Goal: Task Accomplishment & Management: Manage account settings

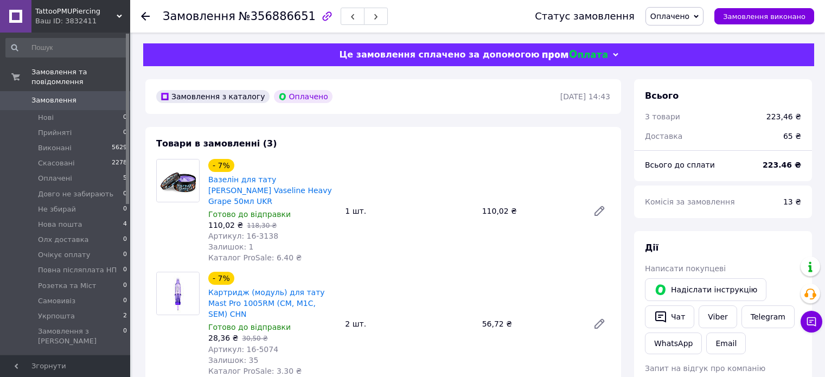
scroll to position [119, 0]
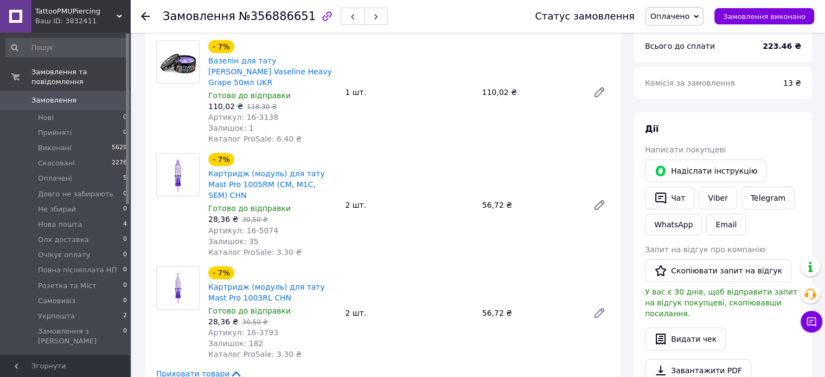
click at [69, 95] on span "Замовлення" at bounding box center [53, 100] width 45 height 10
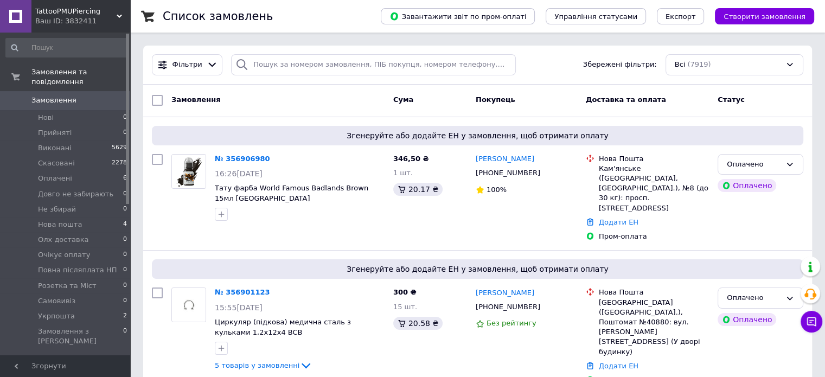
click at [562, 53] on div "Фільтри Збережені фільтри: Всі (7919)" at bounding box center [477, 65] width 668 height 39
click at [228, 160] on link "№ 356906980" at bounding box center [242, 159] width 55 height 8
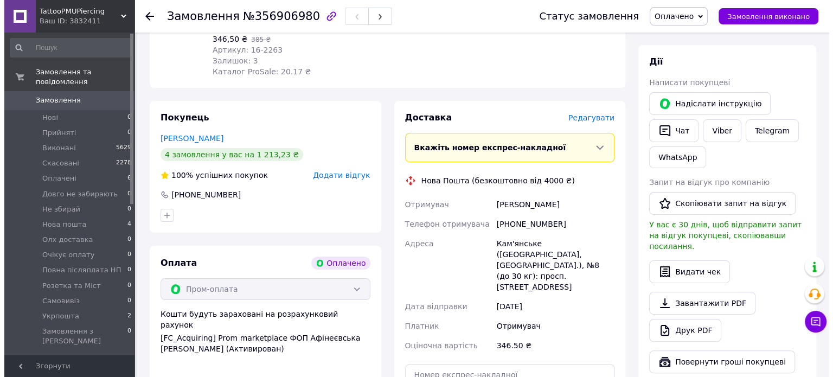
scroll to position [217, 0]
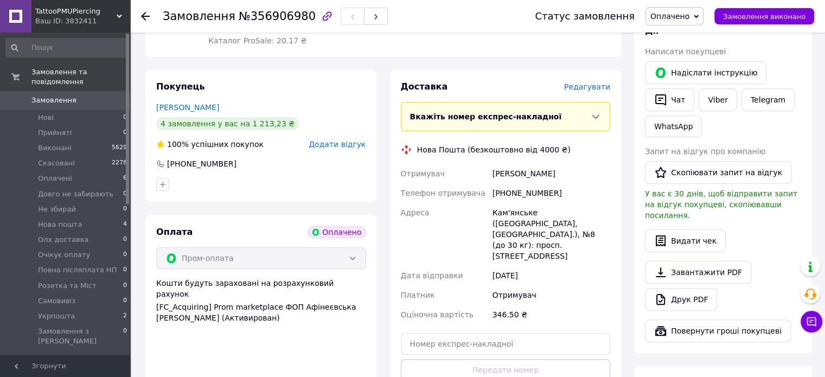
click at [594, 82] on span "Редагувати" at bounding box center [587, 86] width 46 height 9
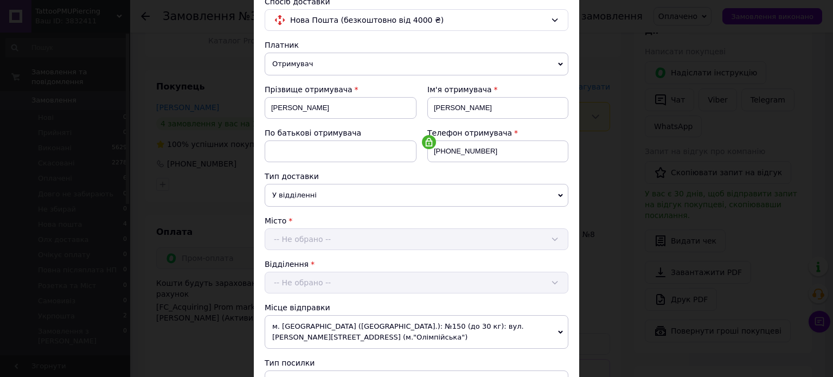
scroll to position [144, 0]
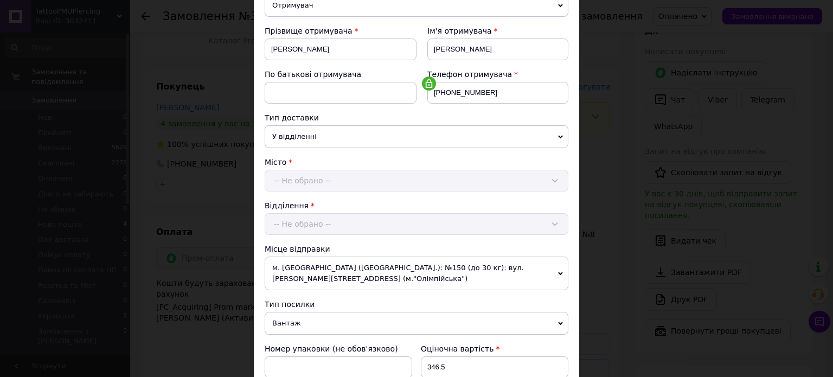
click at [620, 186] on div "× Редагування доставки Спосіб доставки Нова Пошта (безкоштовно від 4000 ₴) Плат…" at bounding box center [416, 188] width 833 height 377
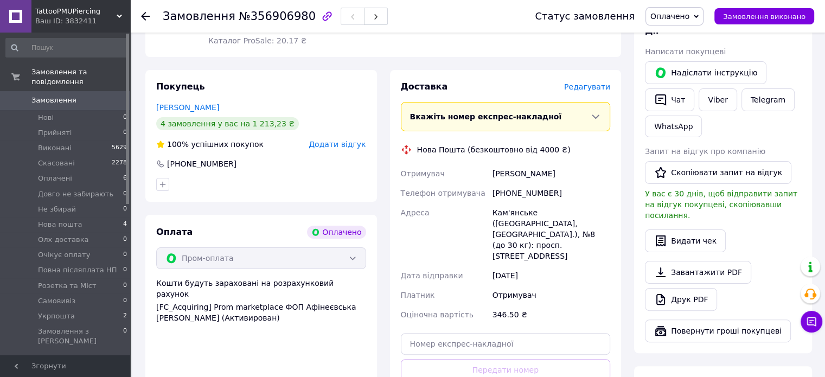
click at [594, 82] on span "Редагувати" at bounding box center [587, 86] width 46 height 9
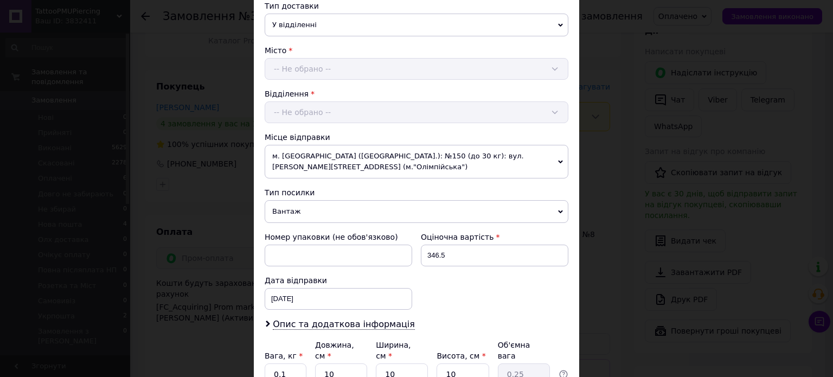
scroll to position [289, 0]
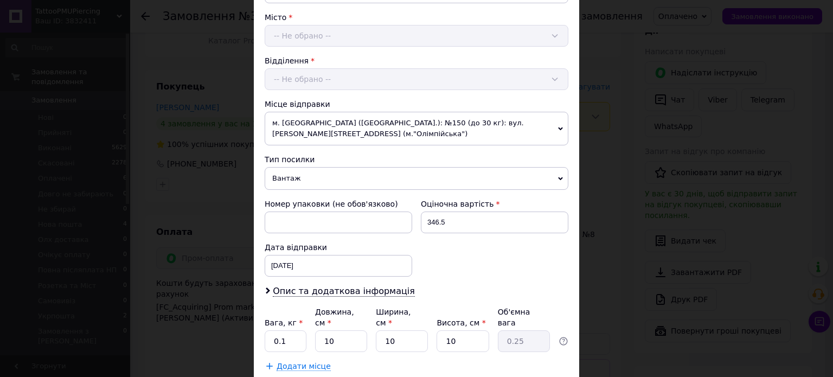
click at [340, 167] on span "Вантаж" at bounding box center [417, 178] width 304 height 23
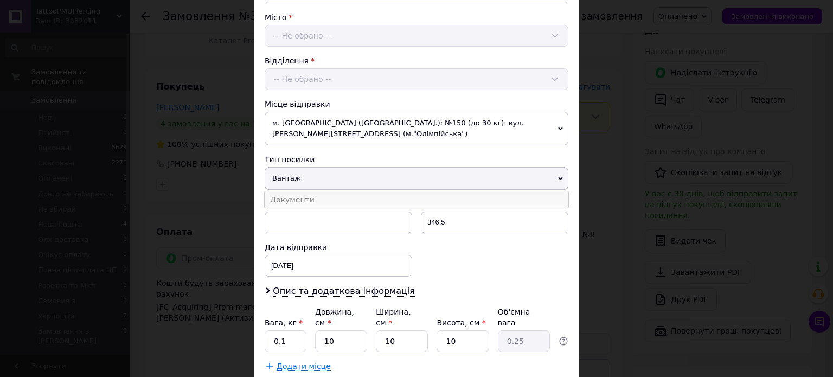
click at [340, 191] on li "Документи" at bounding box center [417, 199] width 304 height 16
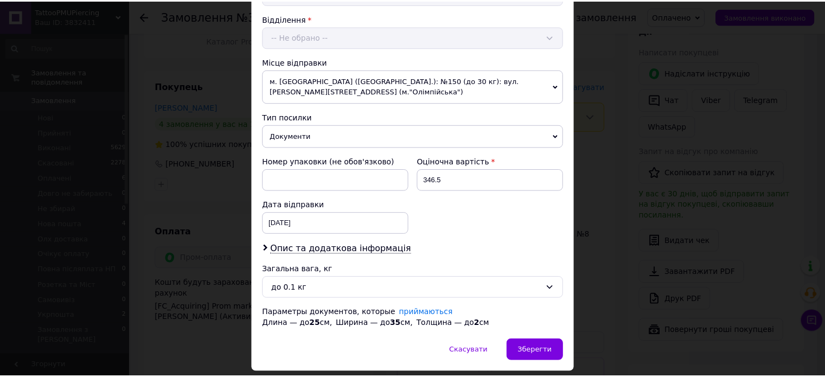
scroll to position [351, 0]
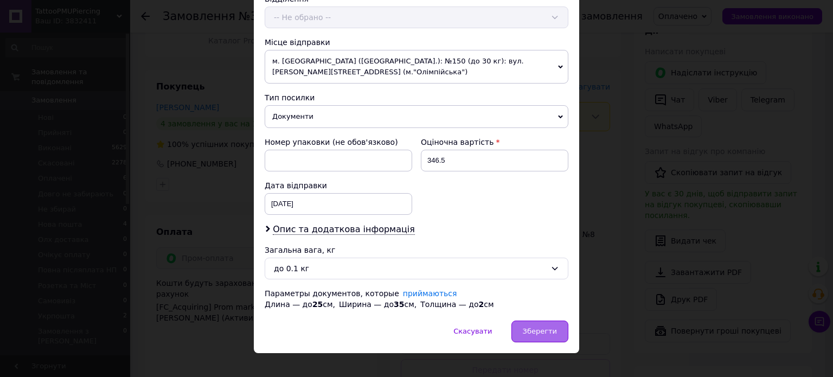
click at [535, 327] on span "Зберегти" at bounding box center [540, 331] width 34 height 8
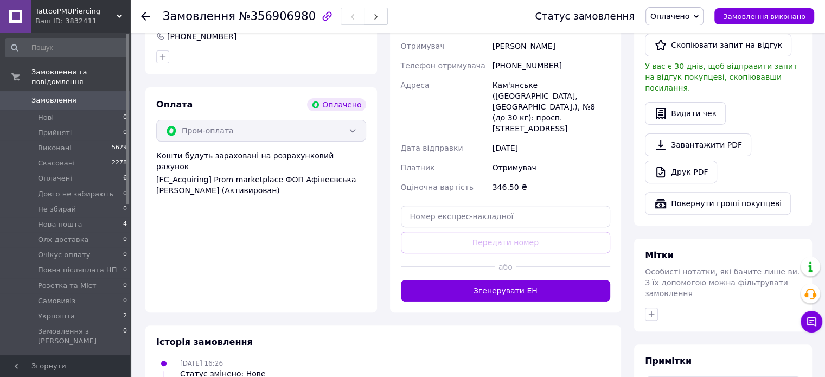
scroll to position [361, 0]
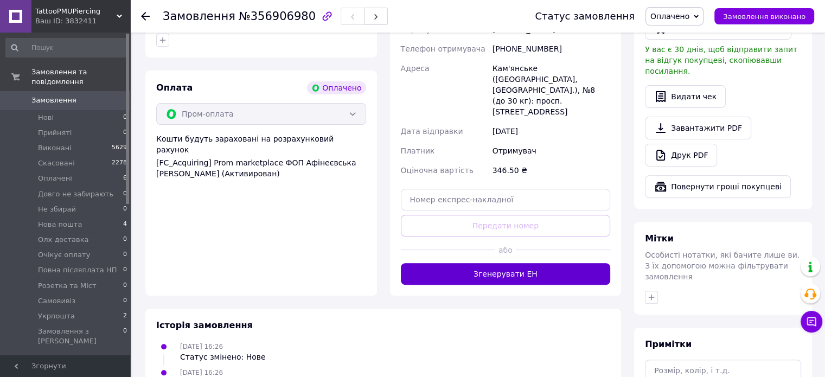
click at [533, 263] on button "Згенерувати ЕН" at bounding box center [506, 274] width 210 height 22
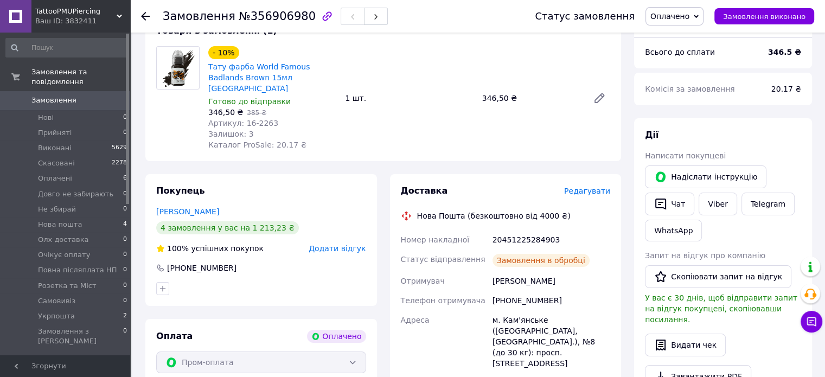
scroll to position [72, 0]
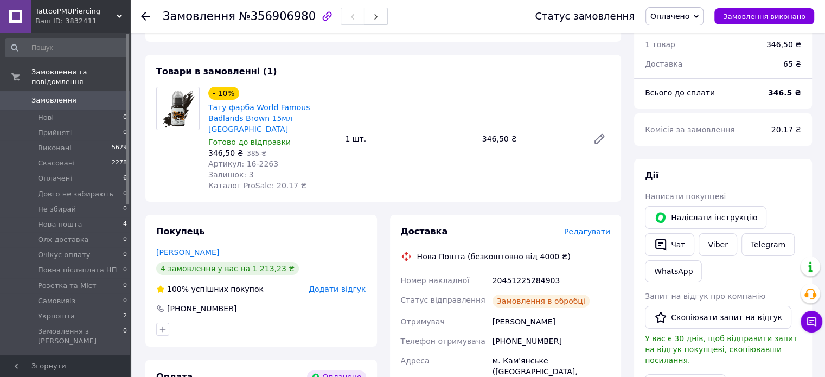
click at [372, 19] on icon "button" at bounding box center [375, 17] width 7 height 7
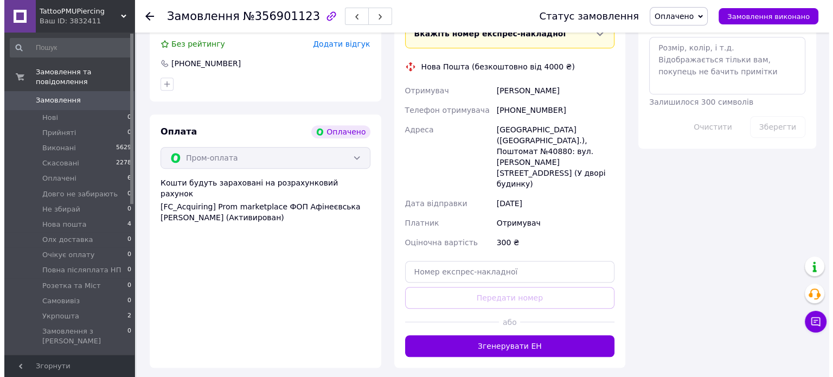
scroll to position [608, 0]
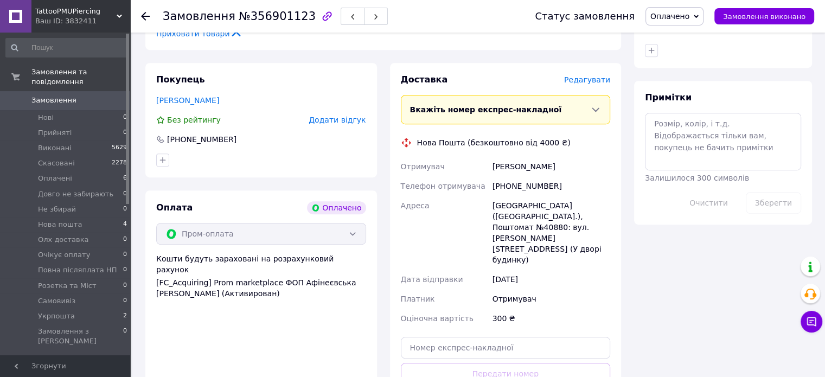
click at [595, 75] on span "Редагувати" at bounding box center [587, 79] width 46 height 9
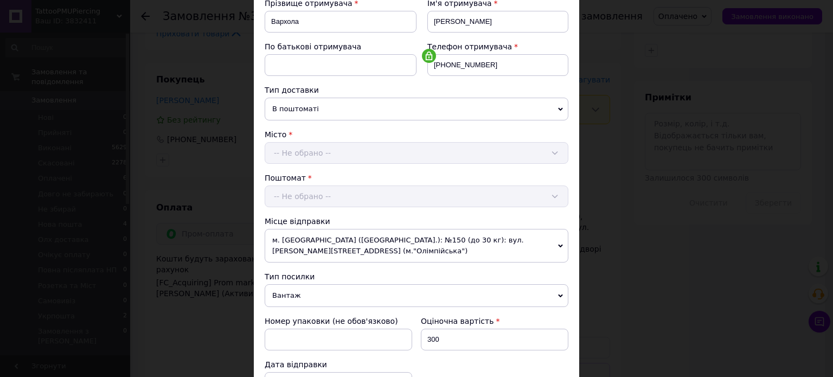
scroll to position [217, 0]
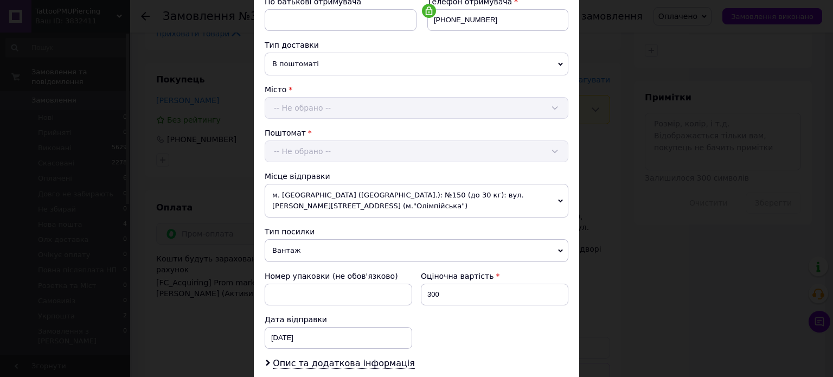
click at [323, 239] on span "Вантаж" at bounding box center [417, 250] width 304 height 23
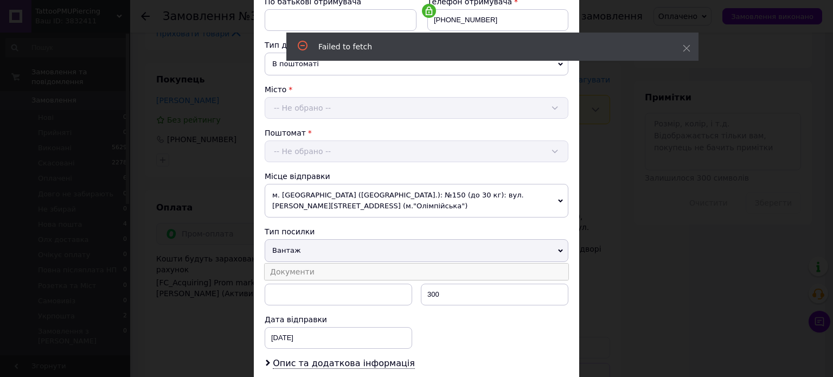
click at [323, 263] on li "Документи" at bounding box center [417, 271] width 304 height 16
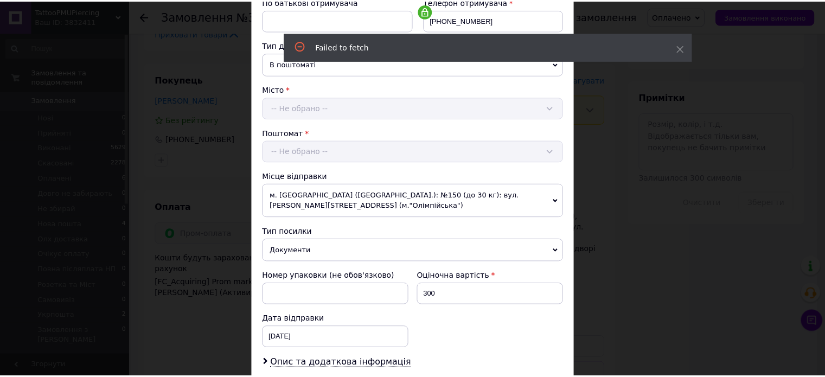
scroll to position [351, 0]
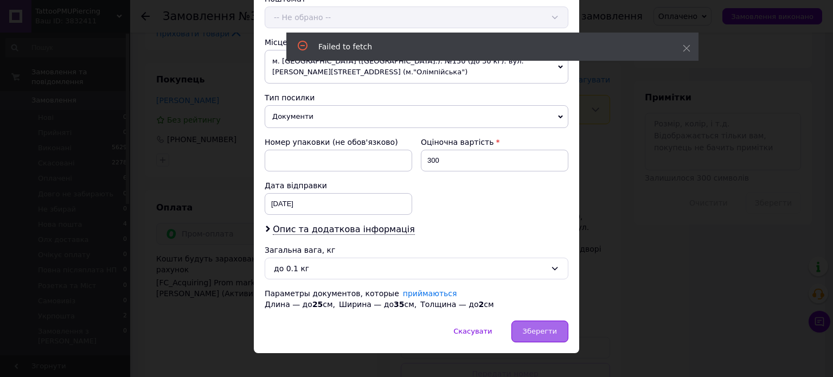
click at [551, 327] on span "Зберегти" at bounding box center [540, 331] width 34 height 8
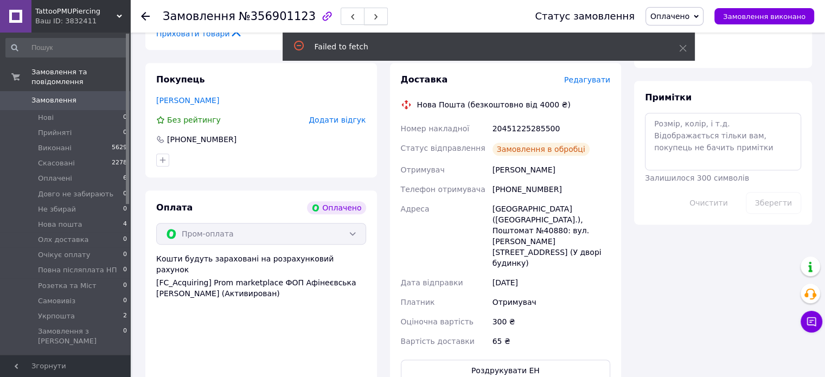
click at [364, 23] on button "button" at bounding box center [376, 16] width 24 height 17
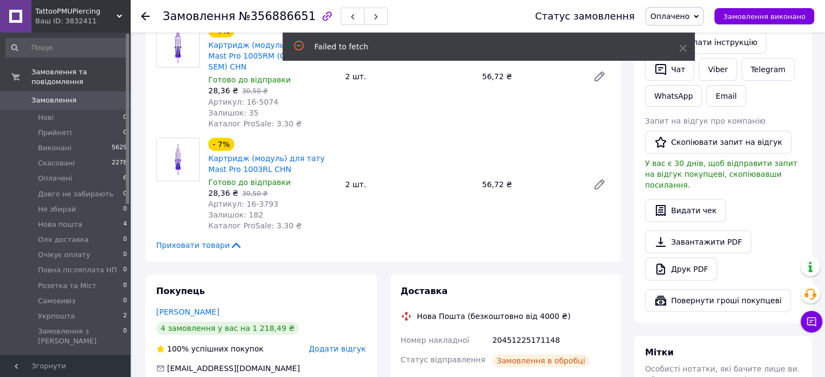
scroll to position [72, 0]
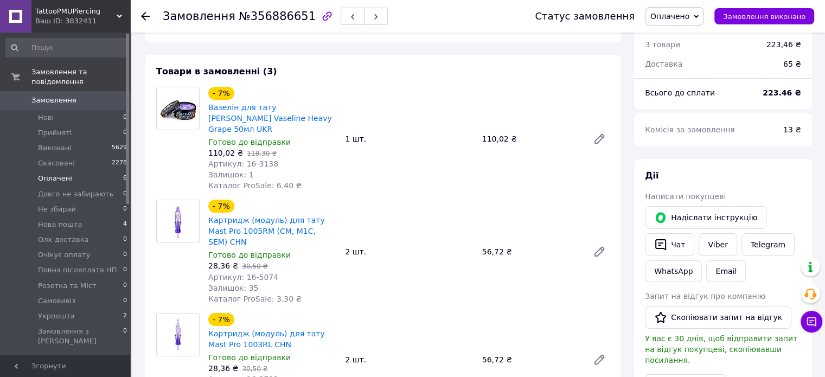
click at [68, 171] on li "Оплачені 6" at bounding box center [66, 178] width 133 height 15
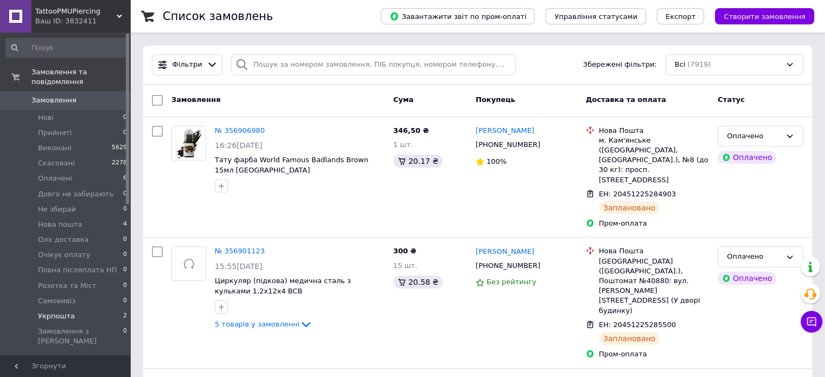
click at [55, 311] on span "Укрпошта" at bounding box center [56, 316] width 37 height 10
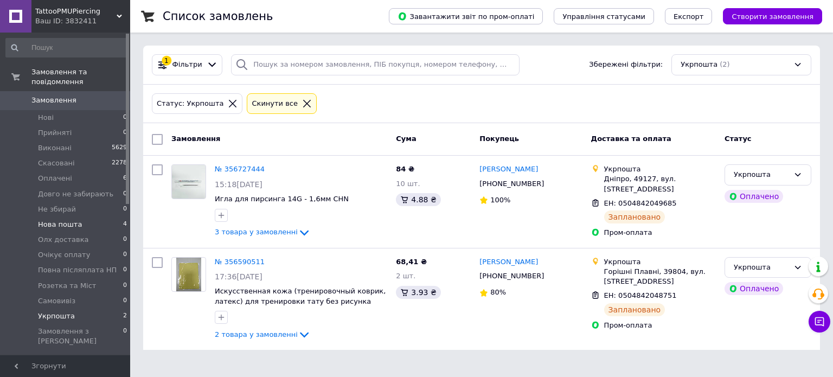
click at [73, 220] on span "Нова пошта" at bounding box center [60, 225] width 44 height 10
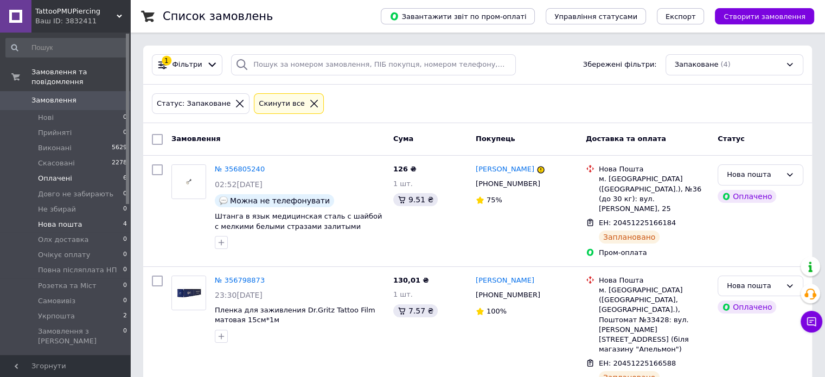
click at [68, 171] on li "Оплачені 6" at bounding box center [66, 178] width 133 height 15
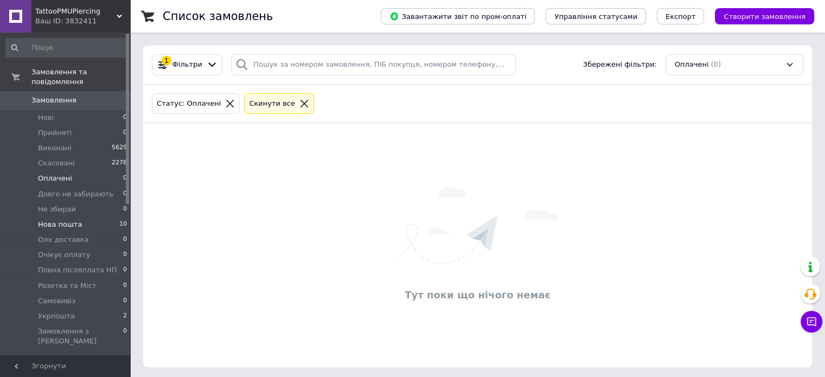
click at [92, 217] on li "Нова пошта 10" at bounding box center [66, 224] width 133 height 15
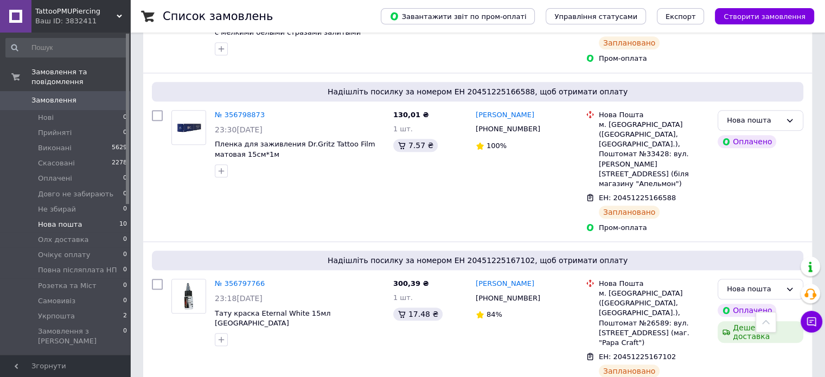
scroll to position [1117, 0]
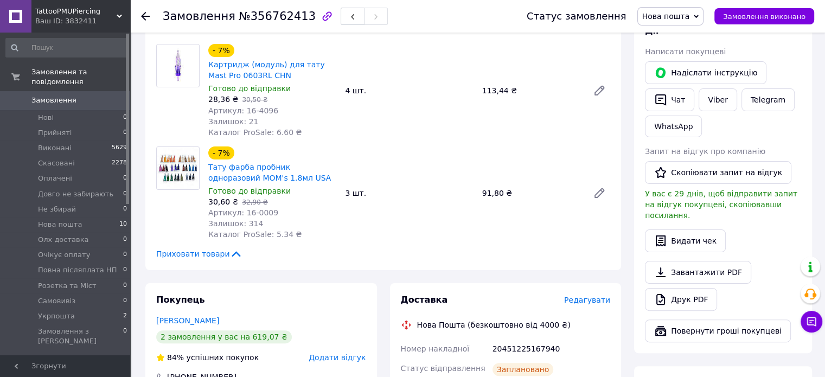
scroll to position [361, 0]
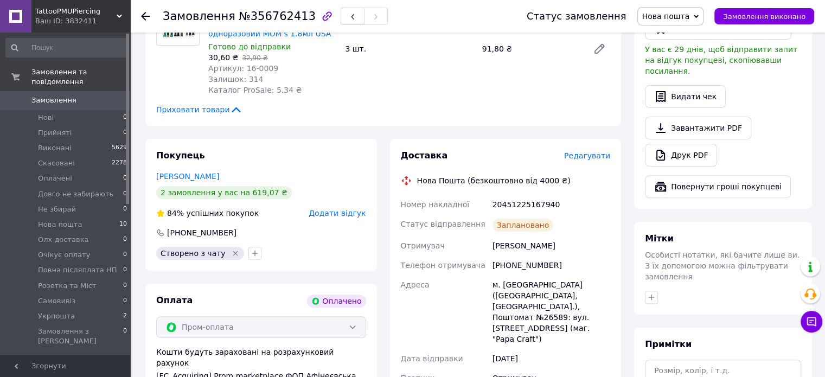
click at [500, 245] on div "Ткач Анастасія" at bounding box center [551, 246] width 122 height 20
copy div "Ткач Анастасія"
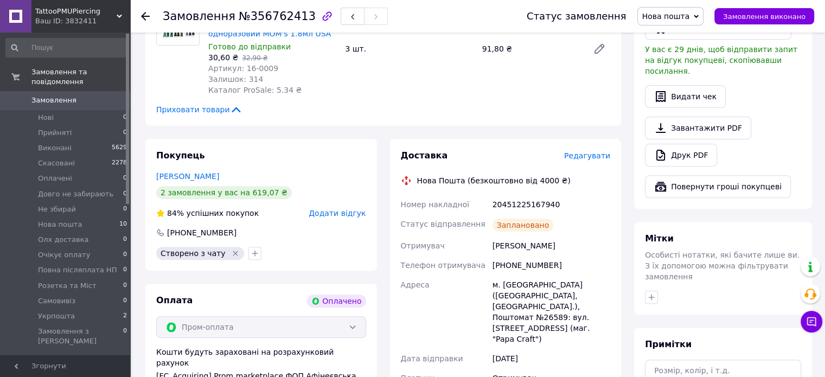
click at [517, 266] on div "[PHONE_NUMBER]" at bounding box center [551, 265] width 122 height 20
copy div "[PHONE_NUMBER]"
click at [507, 286] on div "м. [GEOGRAPHIC_DATA] ([GEOGRAPHIC_DATA], [GEOGRAPHIC_DATA].), Поштомат №26589: …" at bounding box center [551, 312] width 122 height 74
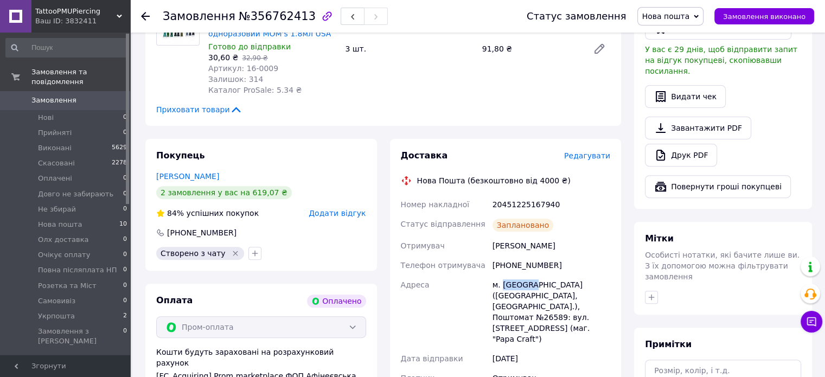
click at [507, 286] on div "м. [GEOGRAPHIC_DATA] ([GEOGRAPHIC_DATA], [GEOGRAPHIC_DATA].), Поштомат №26589: …" at bounding box center [551, 312] width 122 height 74
copy div "Лозова"
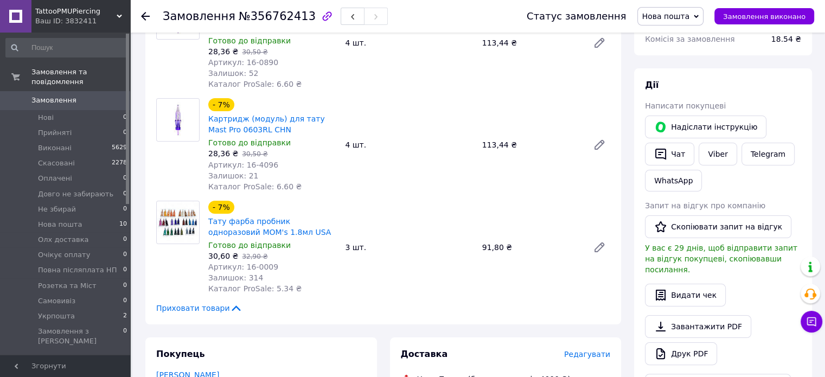
scroll to position [144, 0]
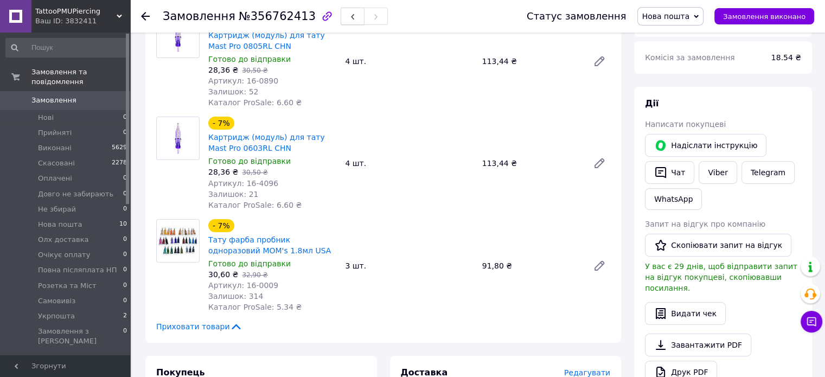
click at [340, 16] on button "button" at bounding box center [352, 16] width 24 height 17
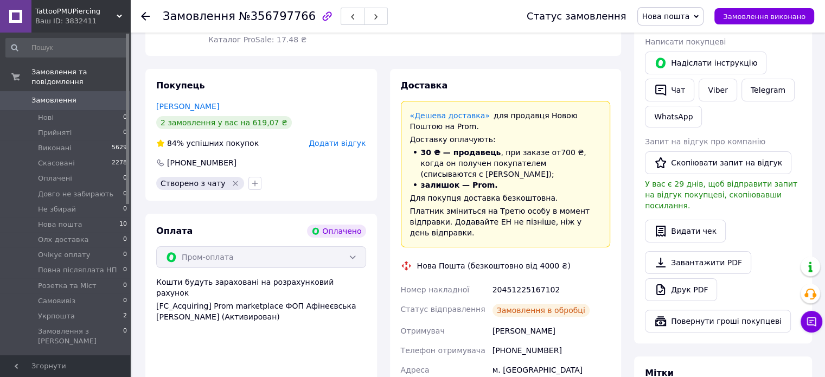
scroll to position [288, 0]
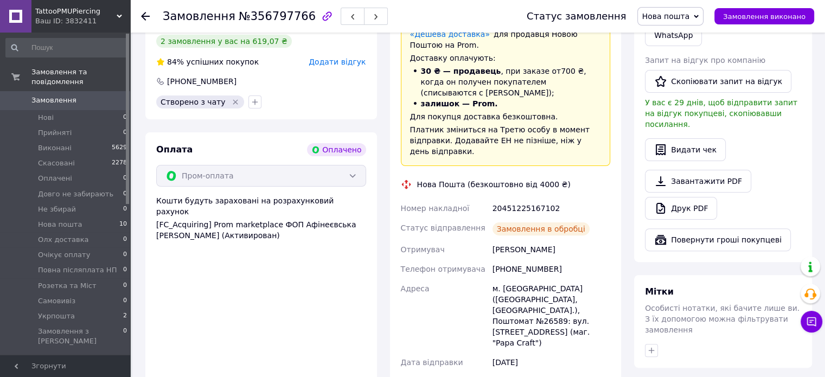
click at [502, 240] on div "Ткач Анастасія" at bounding box center [551, 250] width 122 height 20
copy div "Ткач Анастасія"
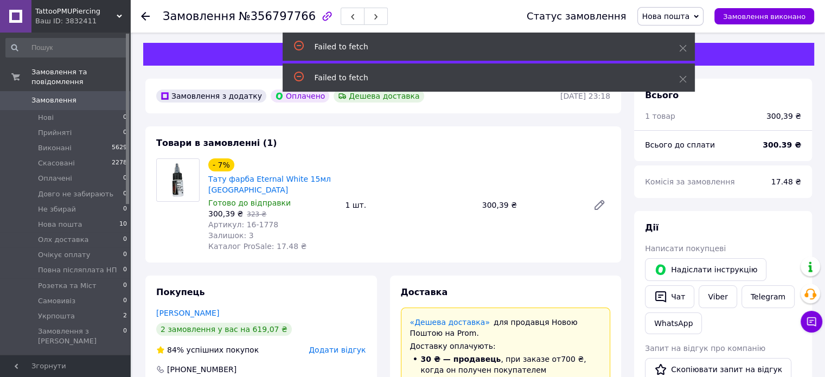
scroll to position [0, 0]
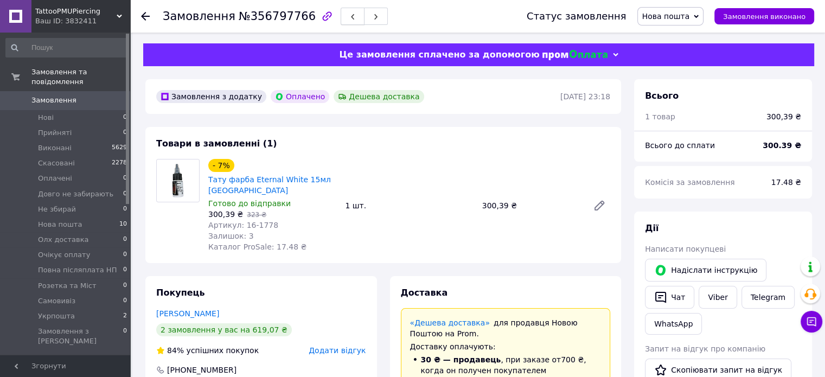
click at [340, 9] on button "button" at bounding box center [352, 16] width 24 height 17
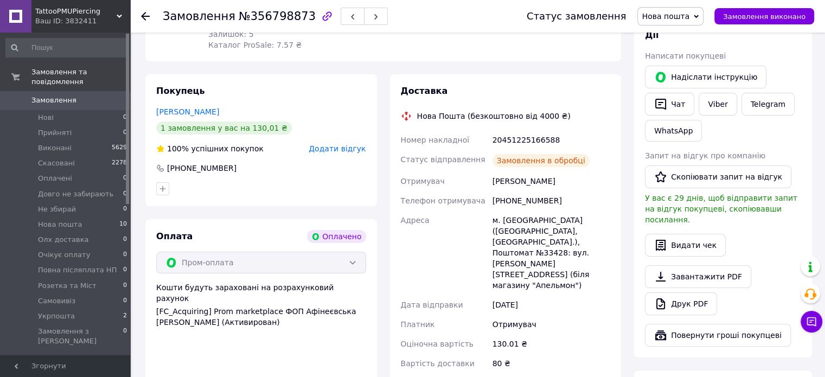
scroll to position [217, 0]
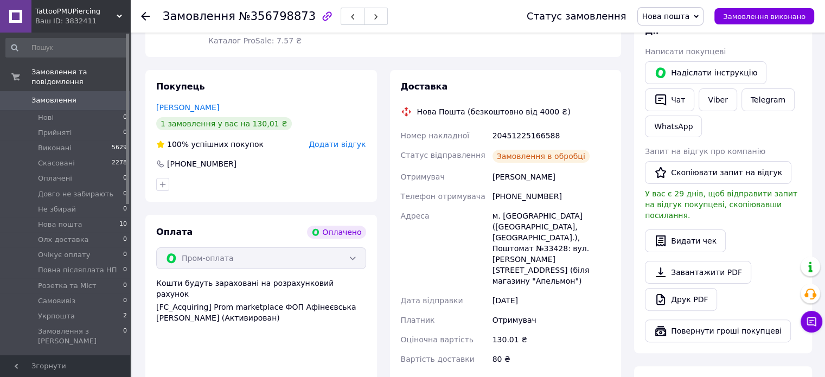
click at [512, 170] on div "Бабіч Карина" at bounding box center [551, 177] width 122 height 20
copy div "Бабіч Карина"
click at [529, 191] on div "[PHONE_NUMBER]" at bounding box center [551, 196] width 122 height 20
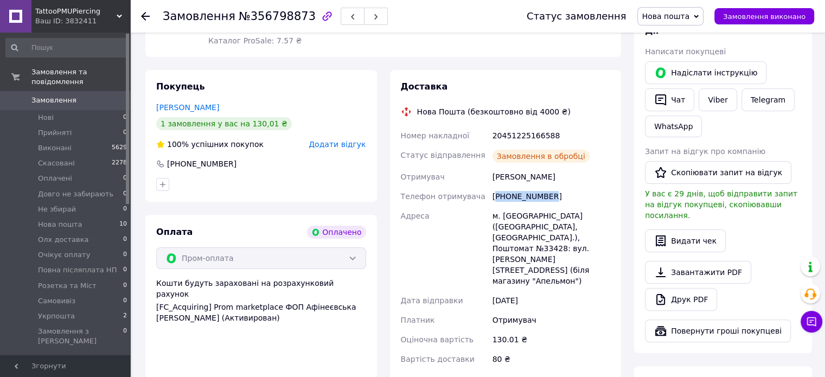
click at [529, 191] on div "[PHONE_NUMBER]" at bounding box center [551, 196] width 122 height 20
copy div "[PHONE_NUMBER]"
click at [516, 206] on div "м. [GEOGRAPHIC_DATA] ([GEOGRAPHIC_DATA], [GEOGRAPHIC_DATA].), Поштомат №33428: …" at bounding box center [551, 248] width 122 height 85
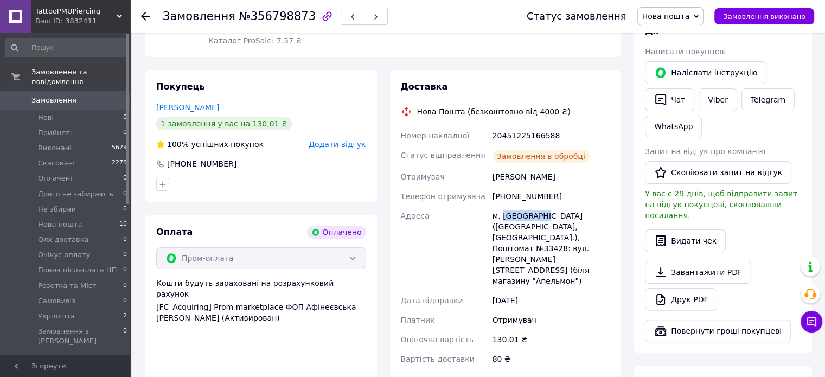
copy div "Запоріжжя"
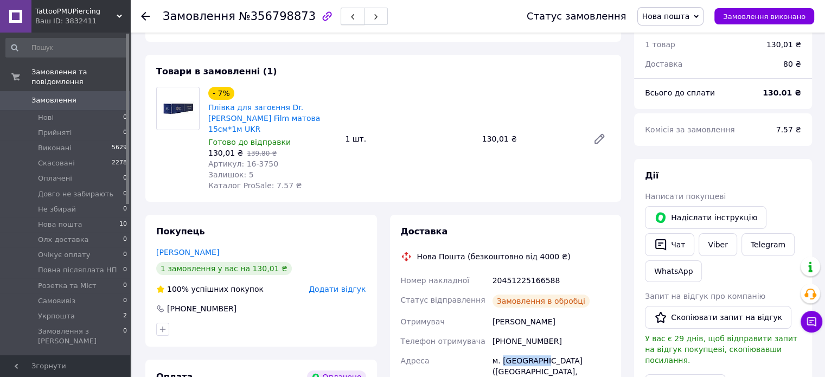
click at [344, 21] on button "button" at bounding box center [352, 16] width 24 height 17
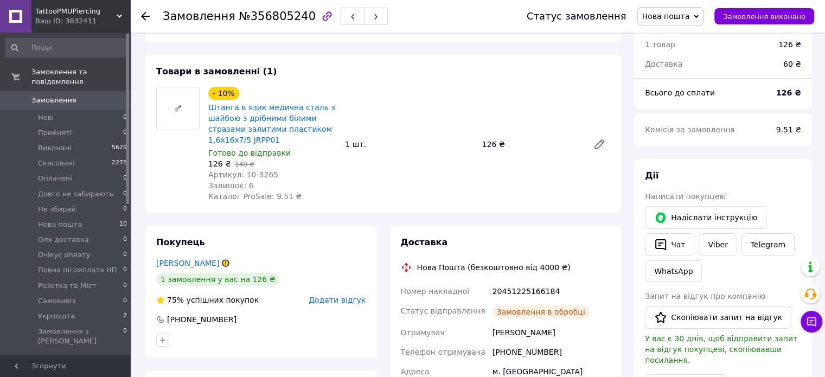
click at [502, 335] on div "степаненко юля" at bounding box center [551, 333] width 122 height 20
copy div "степаненко юля"
click at [516, 352] on div "[PHONE_NUMBER]" at bounding box center [551, 352] width 122 height 20
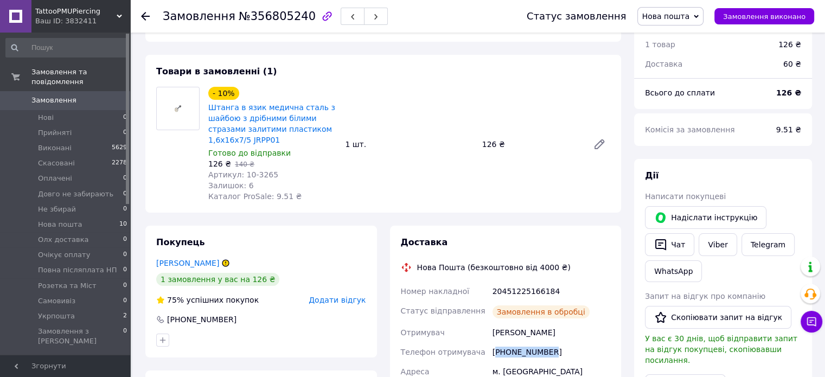
click at [516, 352] on div "[PHONE_NUMBER]" at bounding box center [551, 352] width 122 height 20
copy div "[PHONE_NUMBER]"
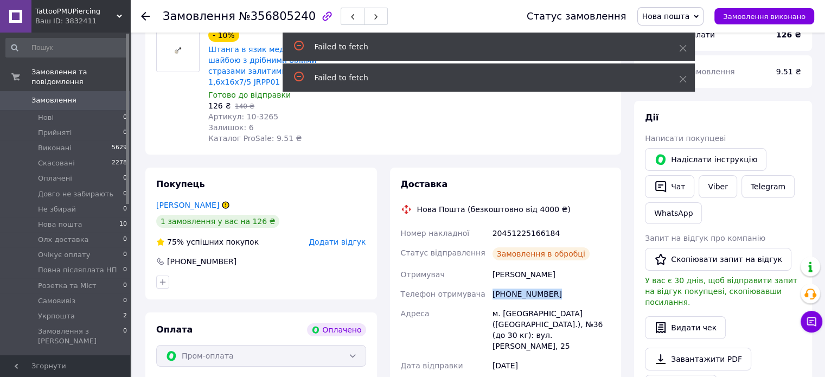
scroll to position [217, 0]
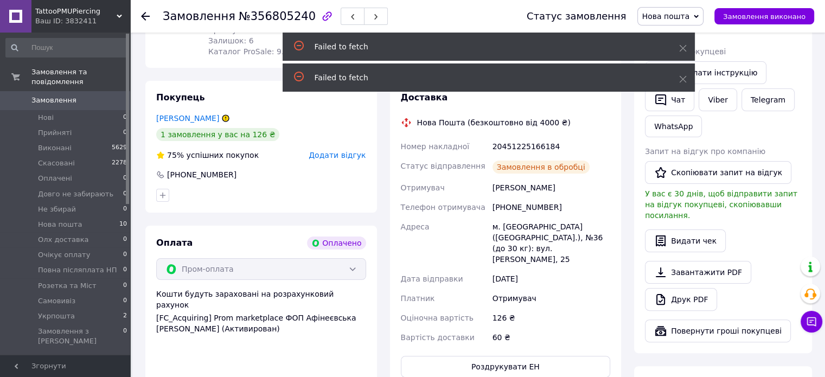
click at [506, 226] on div "м. [GEOGRAPHIC_DATA] ([GEOGRAPHIC_DATA].), №36 (до 30 кг): вул. [PERSON_NAME], …" at bounding box center [551, 243] width 122 height 52
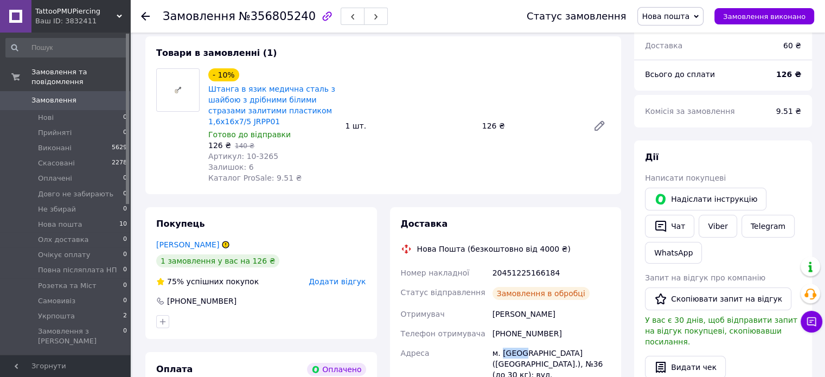
scroll to position [0, 0]
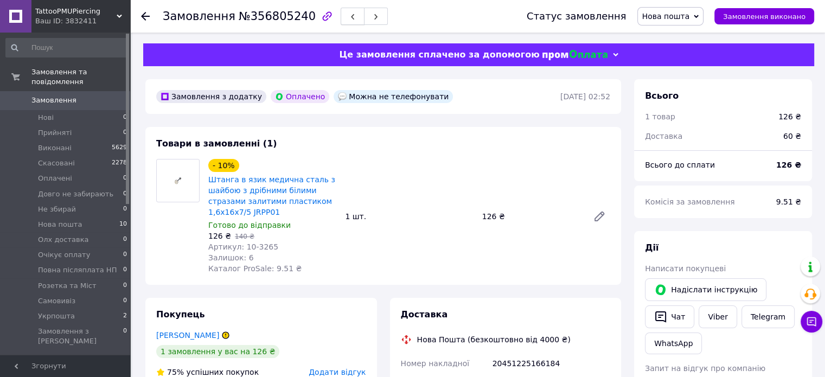
click at [349, 13] on span "button" at bounding box center [352, 16] width 7 height 8
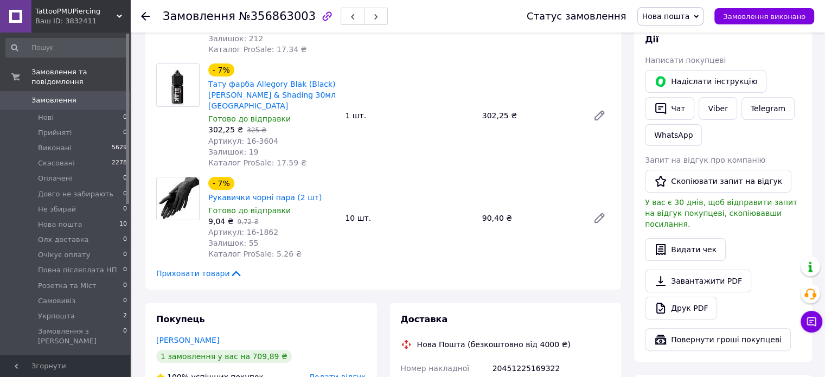
scroll to position [289, 0]
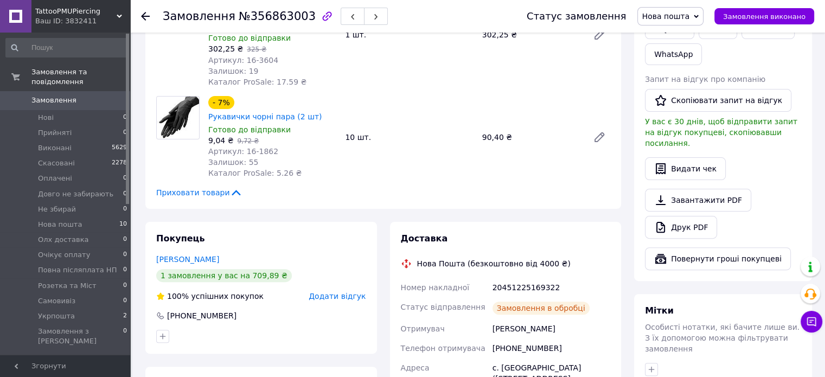
click at [509, 319] on div "Кравченко Сергей" at bounding box center [551, 329] width 122 height 20
click at [533, 338] on div "[PHONE_NUMBER]" at bounding box center [551, 348] width 122 height 20
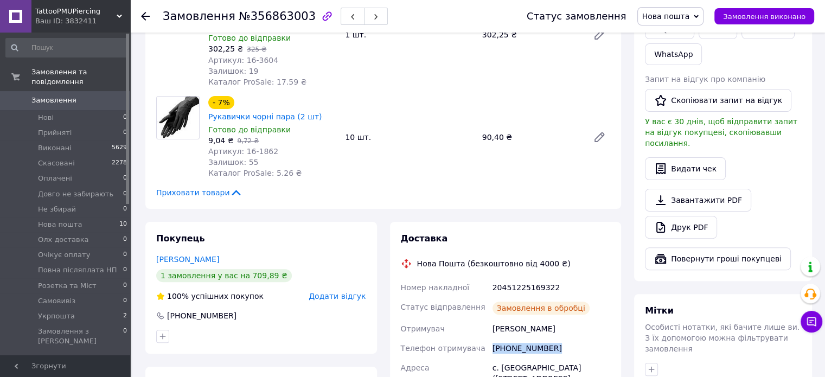
click at [533, 338] on div "[PHONE_NUMBER]" at bounding box center [551, 348] width 122 height 20
click at [504, 358] on div "с. [GEOGRAPHIC_DATA] ([STREET_ADDRESS]: вул. [PERSON_NAME][STREET_ADDRESS]" at bounding box center [551, 384] width 122 height 52
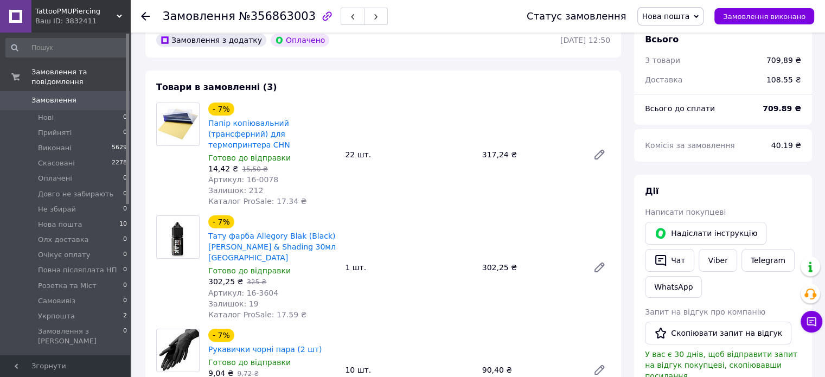
scroll to position [0, 0]
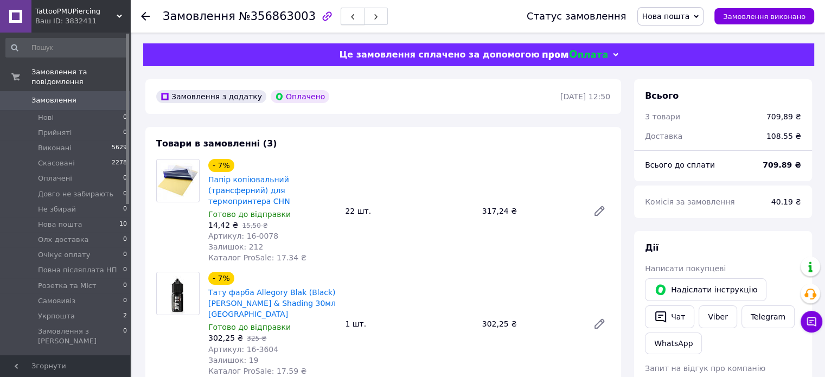
click at [340, 15] on button "button" at bounding box center [352, 16] width 24 height 17
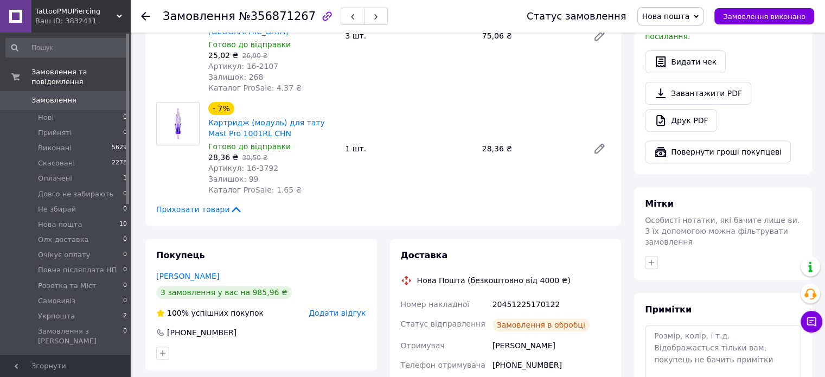
scroll to position [434, 0]
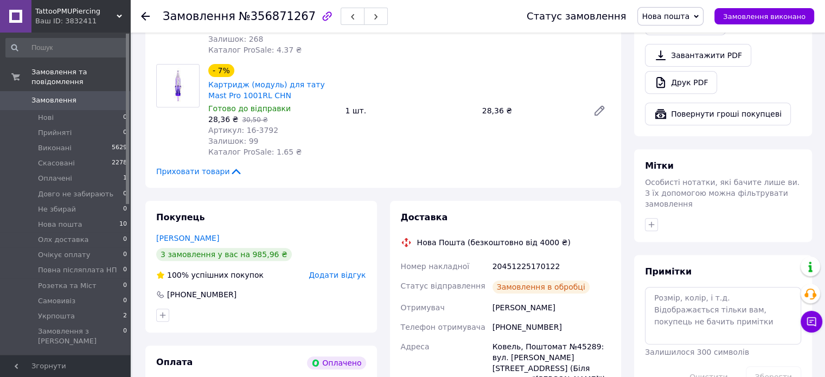
click at [505, 298] on div "Мазій Яна" at bounding box center [551, 308] width 122 height 20
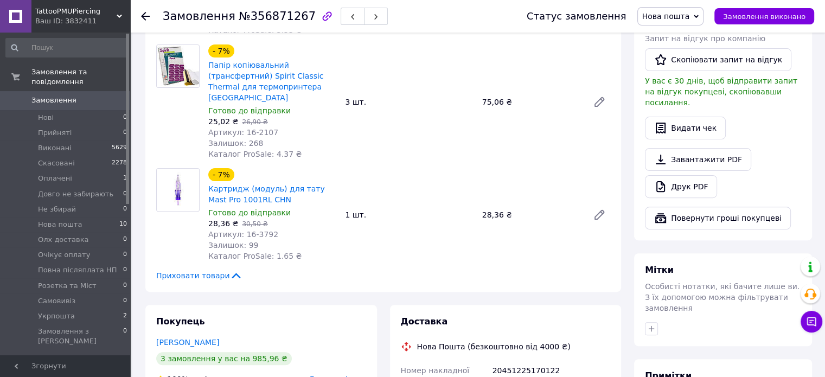
scroll to position [289, 0]
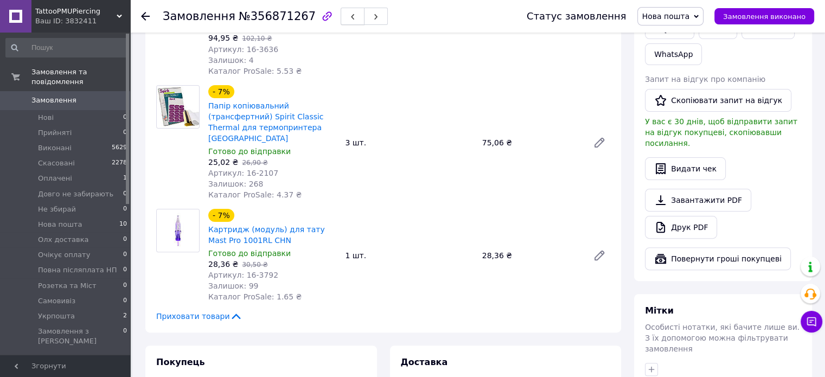
click at [340, 23] on button "button" at bounding box center [352, 16] width 24 height 17
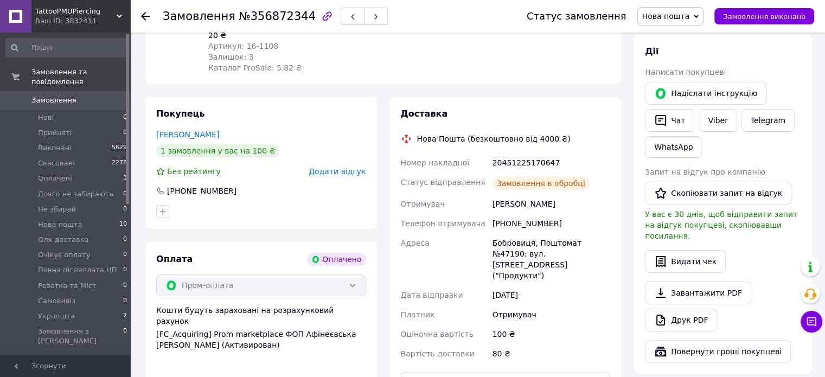
scroll to position [217, 0]
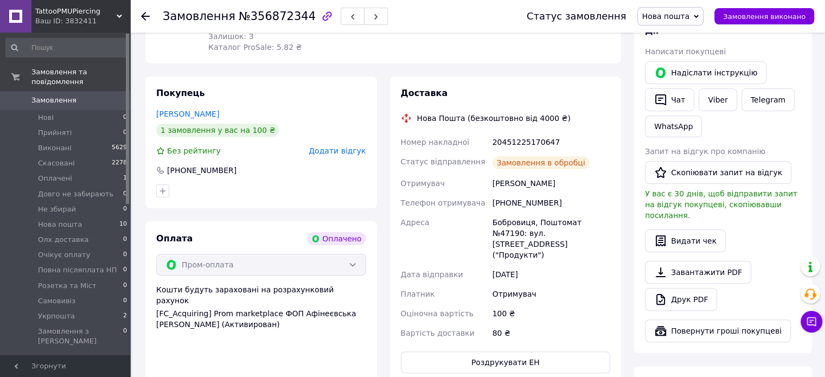
click at [509, 173] on div "Чорнорук Євген" at bounding box center [551, 183] width 122 height 20
click at [93, 376] on span "Згорнути" at bounding box center [65, 366] width 130 height 22
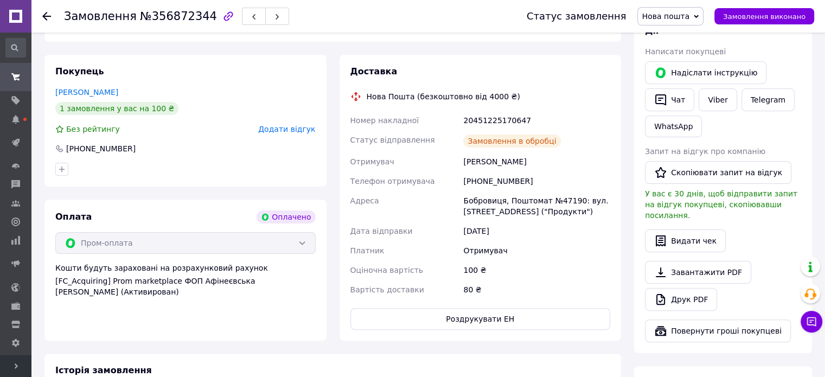
click at [490, 179] on div "[PHONE_NUMBER]" at bounding box center [536, 181] width 151 height 20
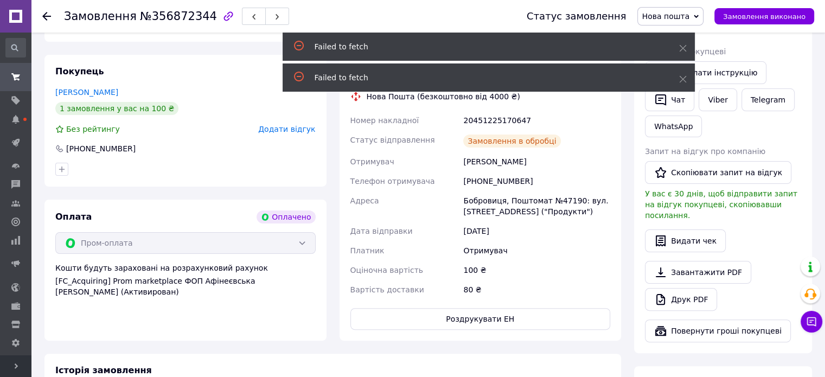
click at [491, 202] on div "Бобровиця, Поштомат №47190: вул. [STREET_ADDRESS] ("Продукти")" at bounding box center [536, 206] width 151 height 30
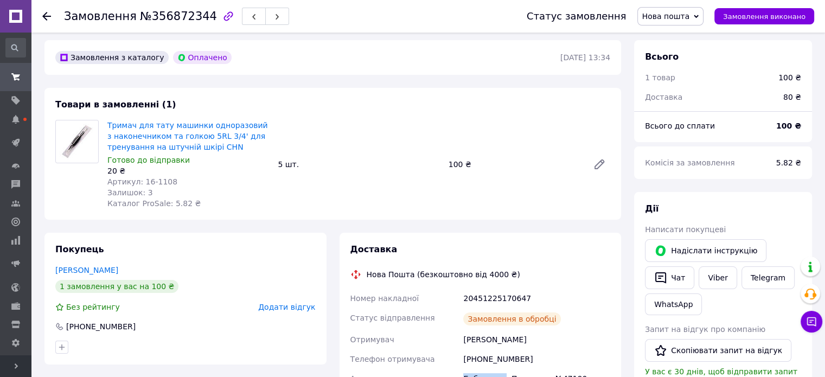
scroll to position [0, 0]
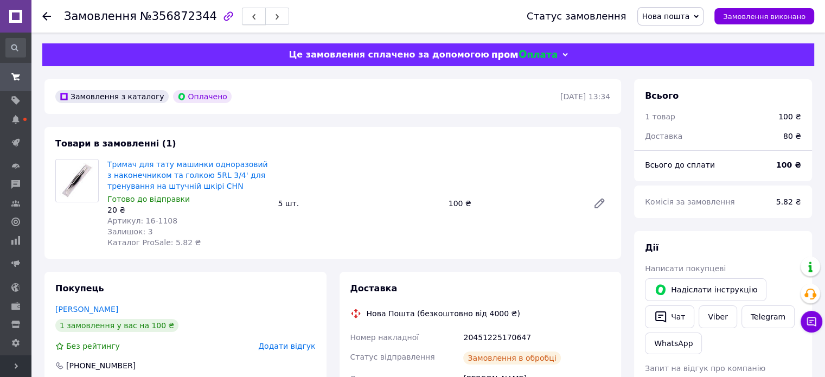
click at [242, 21] on button "button" at bounding box center [254, 16] width 24 height 17
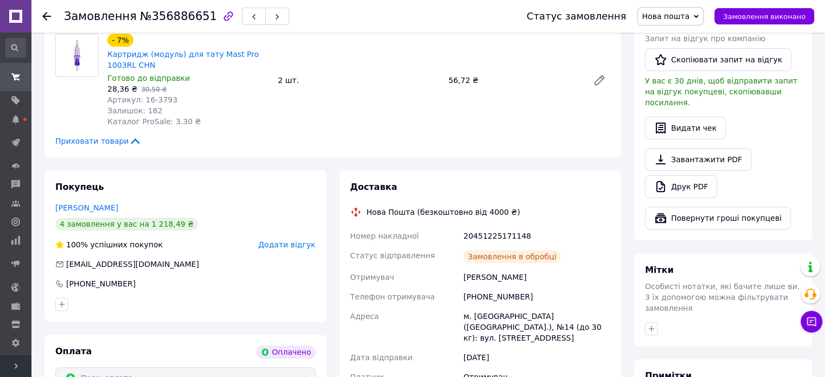
scroll to position [361, 0]
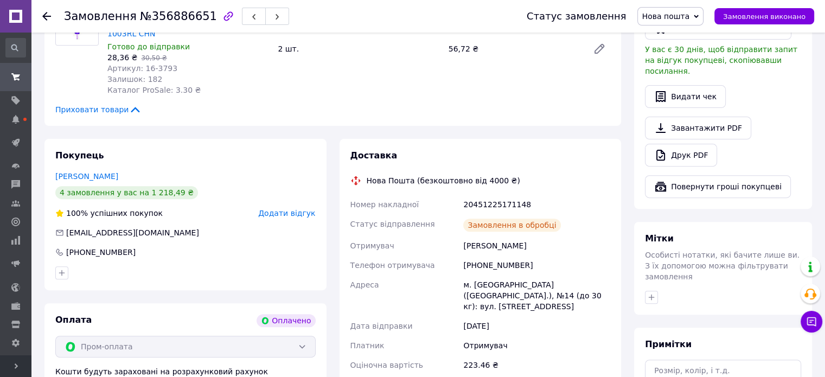
click at [474, 254] on div "[PERSON_NAME]" at bounding box center [536, 246] width 151 height 20
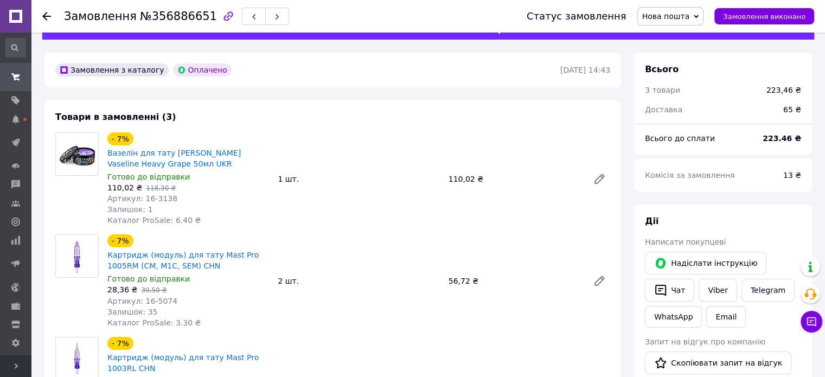
scroll to position [0, 0]
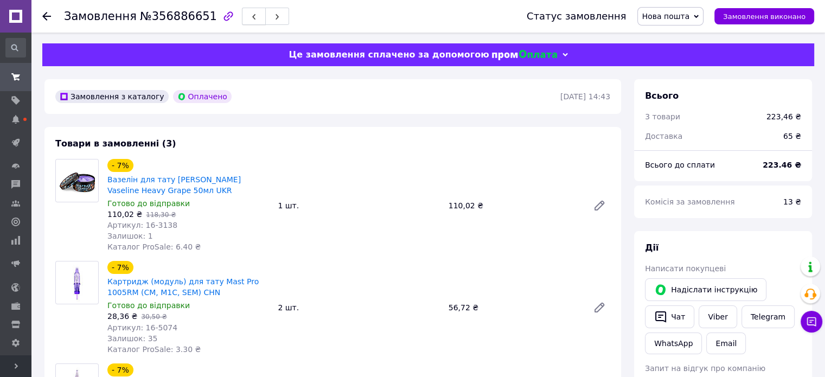
click at [242, 24] on button "button" at bounding box center [254, 16] width 24 height 17
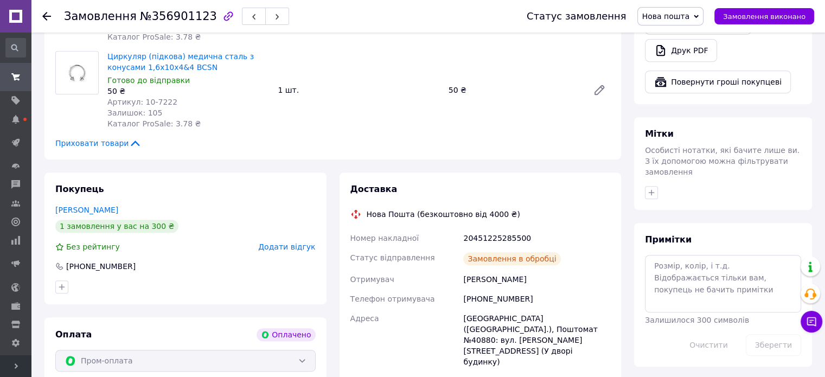
scroll to position [578, 0]
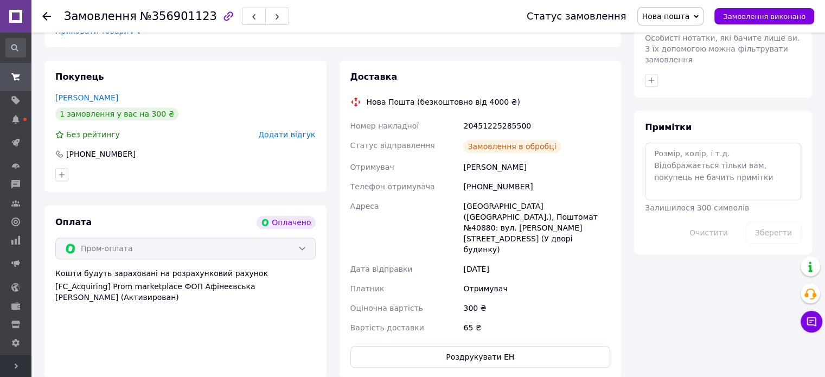
click at [473, 164] on div "[PERSON_NAME]" at bounding box center [536, 167] width 151 height 20
click at [496, 189] on div "[PHONE_NUMBER]" at bounding box center [536, 187] width 151 height 20
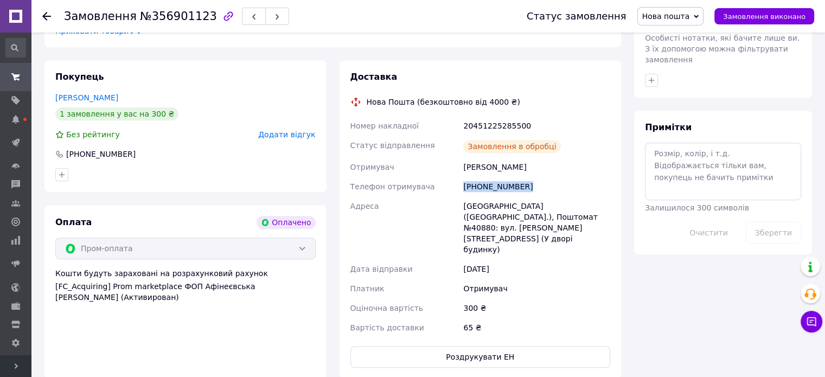
click at [496, 189] on div "[PHONE_NUMBER]" at bounding box center [536, 187] width 151 height 20
click at [478, 207] on div "[GEOGRAPHIC_DATA] ([GEOGRAPHIC_DATA].), Поштомат №40880: вул. [PERSON_NAME][STR…" at bounding box center [536, 227] width 151 height 63
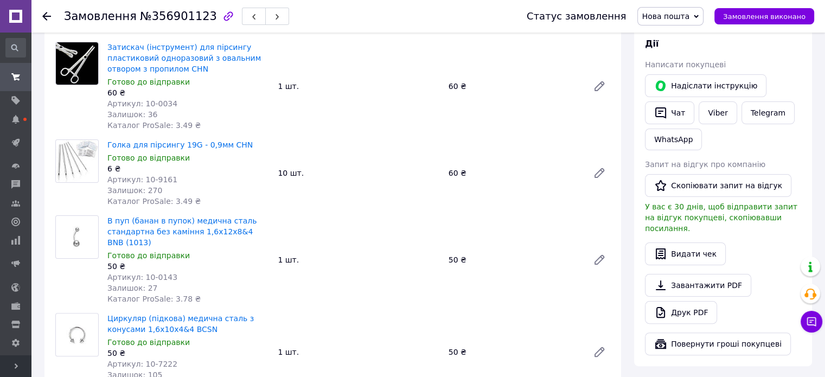
scroll to position [144, 0]
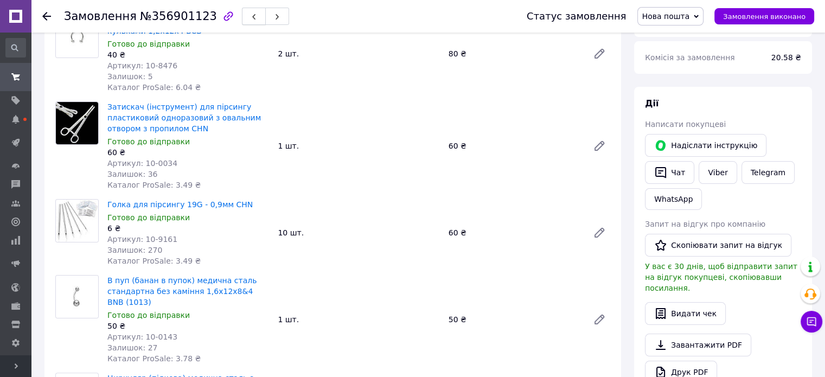
click at [252, 18] on use "button" at bounding box center [253, 17] width 3 height 6
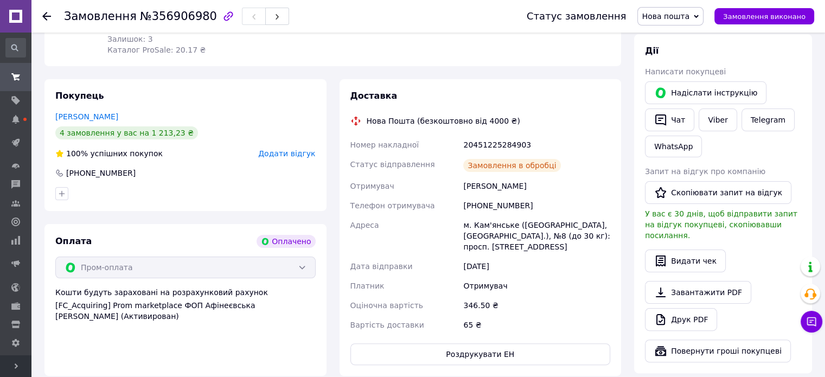
scroll to position [217, 0]
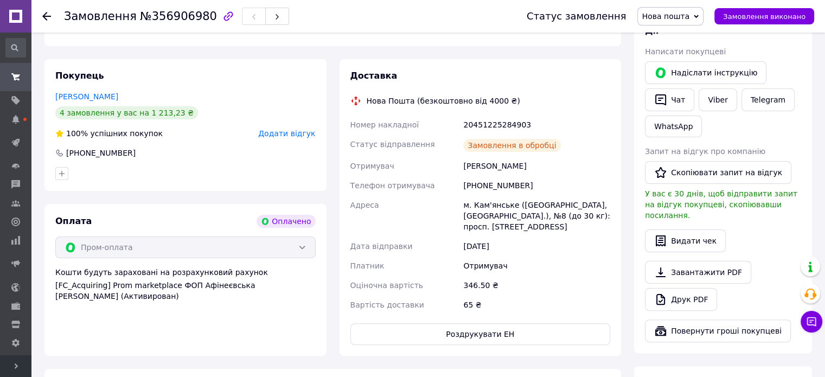
click at [487, 170] on div "[PERSON_NAME]" at bounding box center [536, 166] width 151 height 20
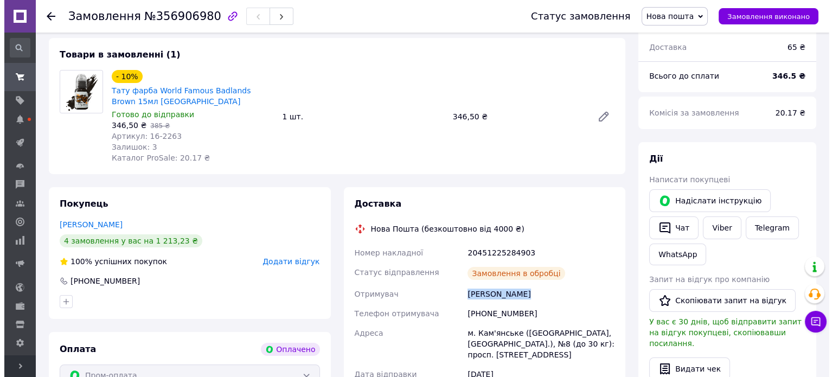
scroll to position [0, 0]
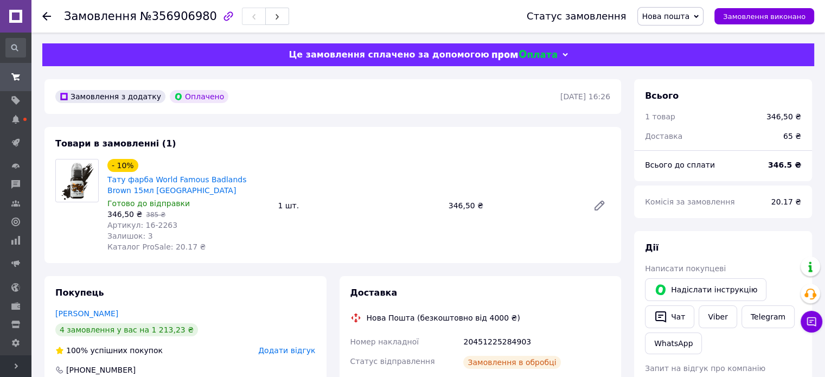
click at [7, 359] on span "Розгорнути" at bounding box center [15, 366] width 31 height 22
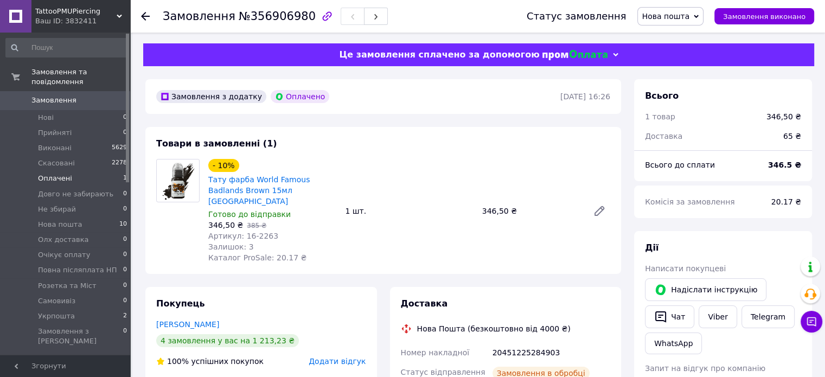
click at [42, 175] on li "Оплачені 1" at bounding box center [66, 178] width 133 height 15
